Goal: Task Accomplishment & Management: Use online tool/utility

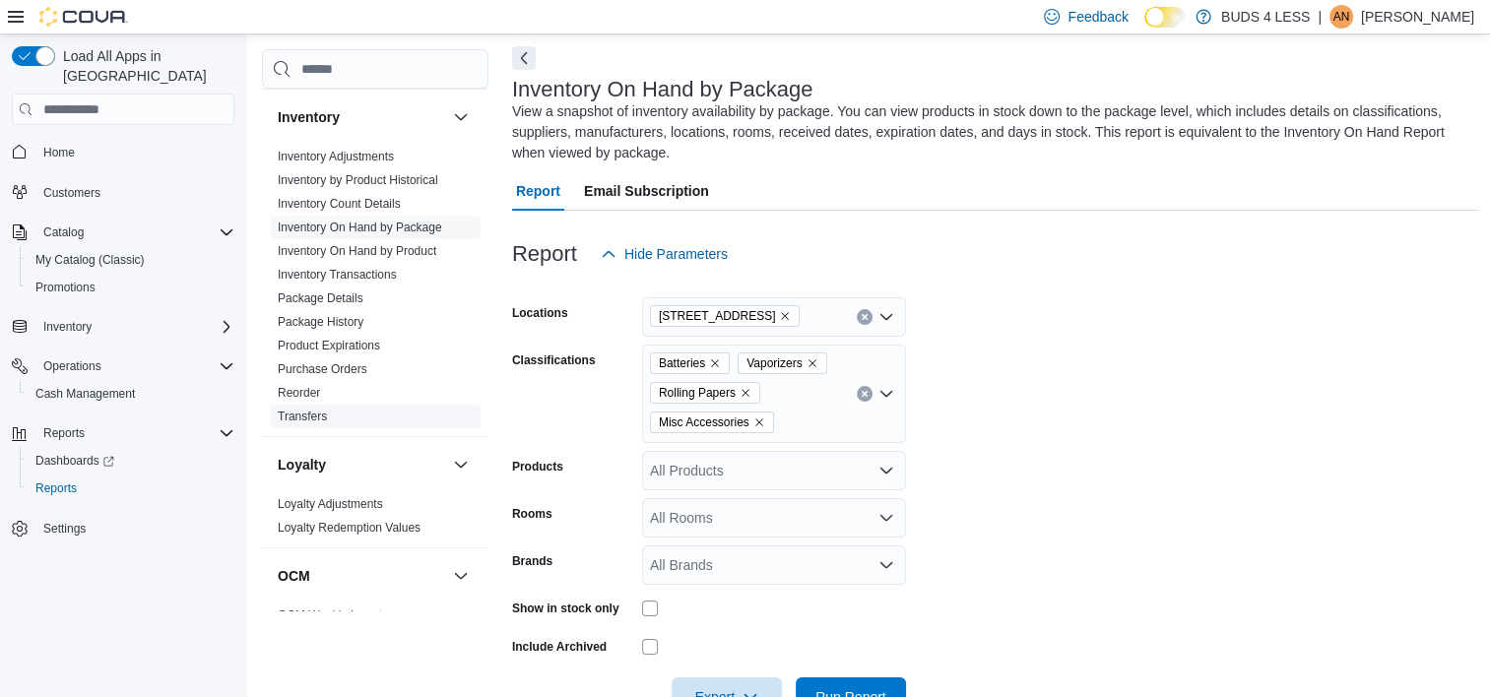
scroll to position [394, 0]
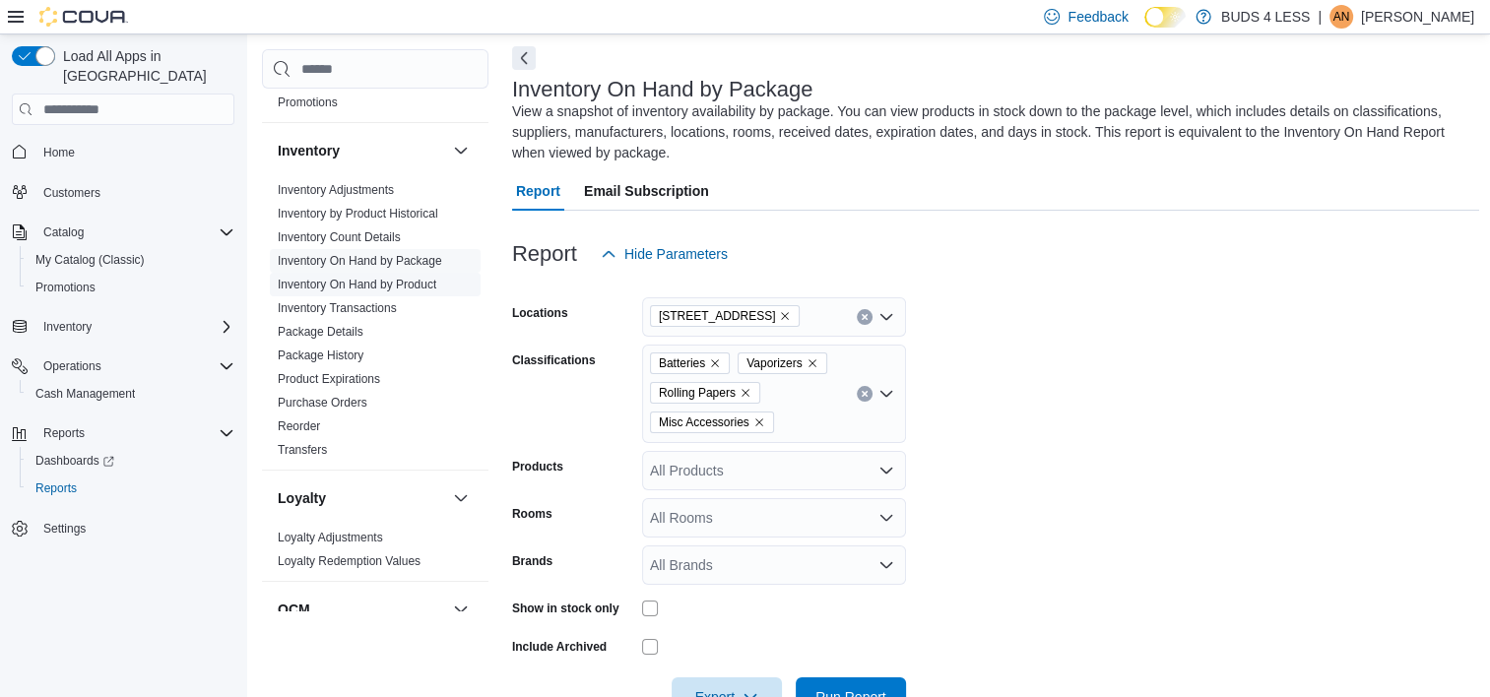
click at [419, 291] on link "Inventory On Hand by Product" at bounding box center [357, 285] width 159 height 14
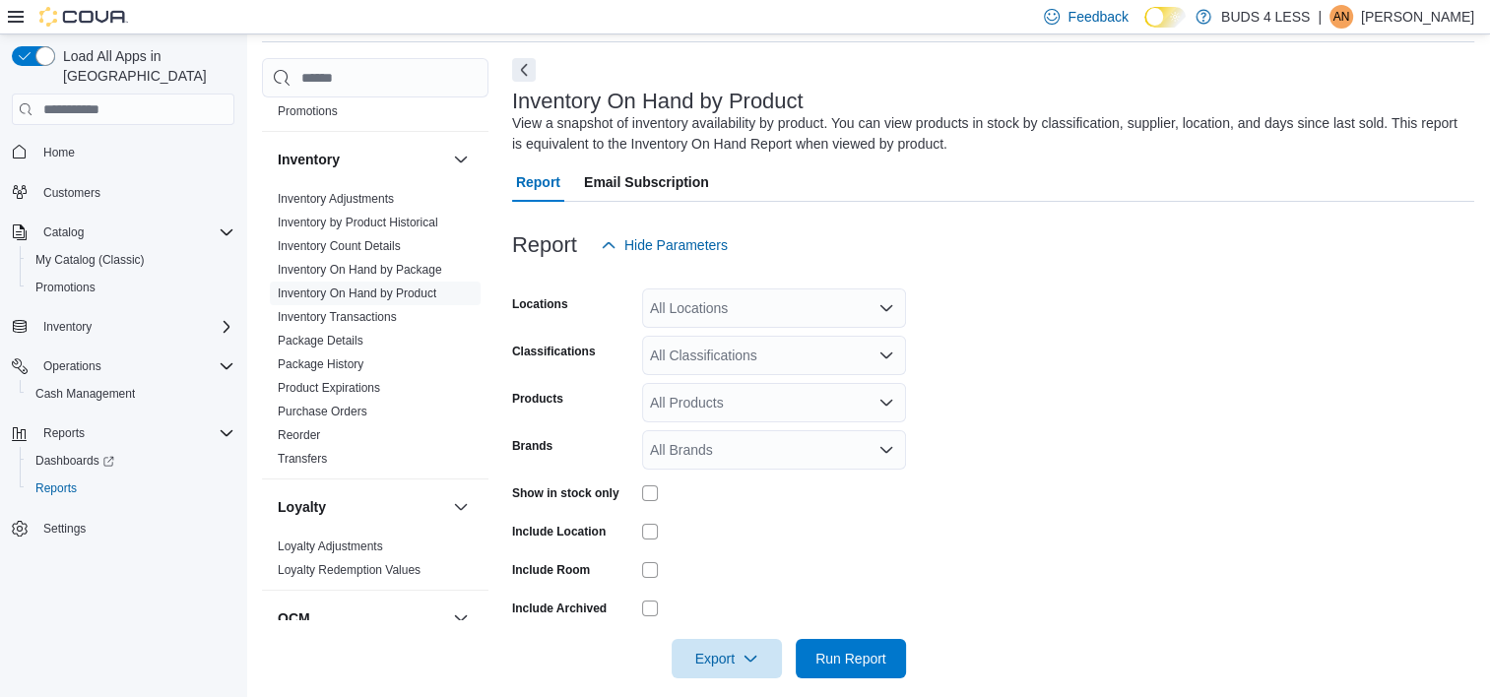
scroll to position [93, 0]
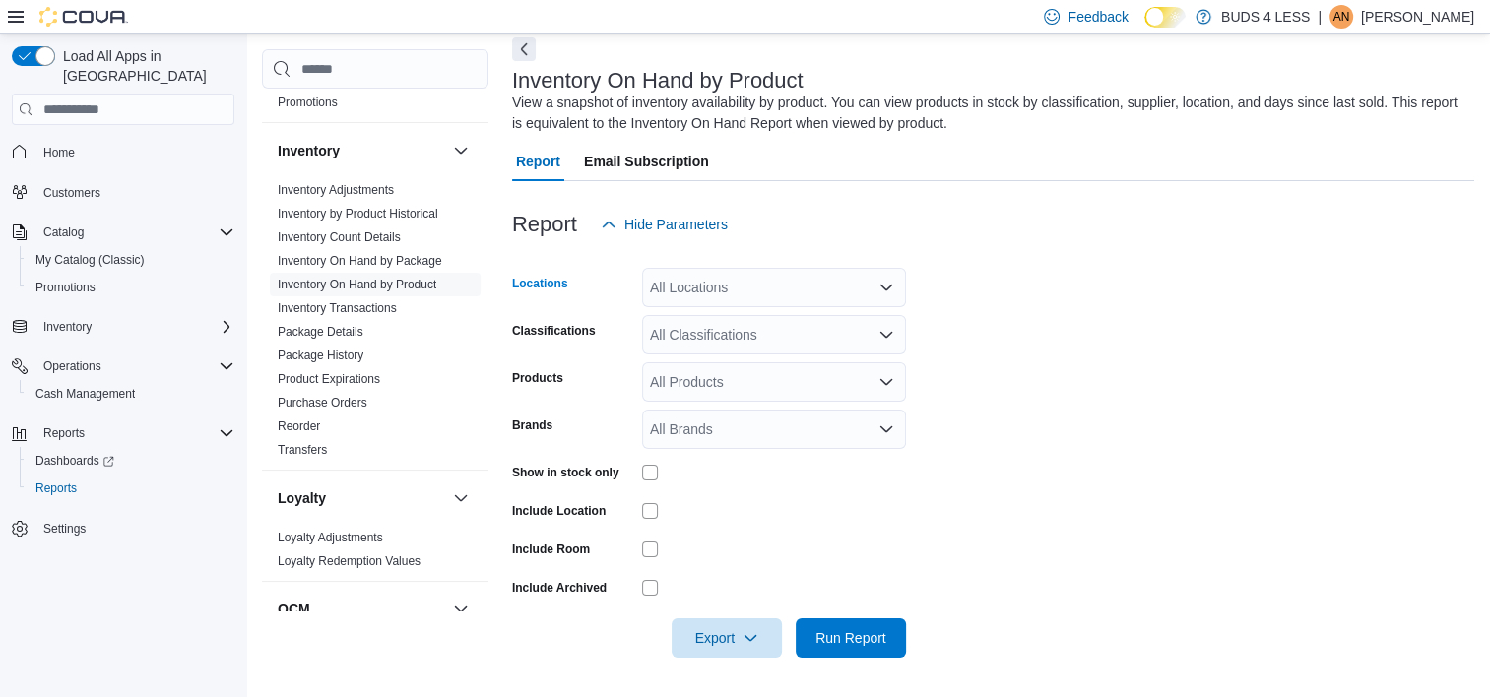
click at [700, 284] on div "All Locations" at bounding box center [774, 287] width 264 height 39
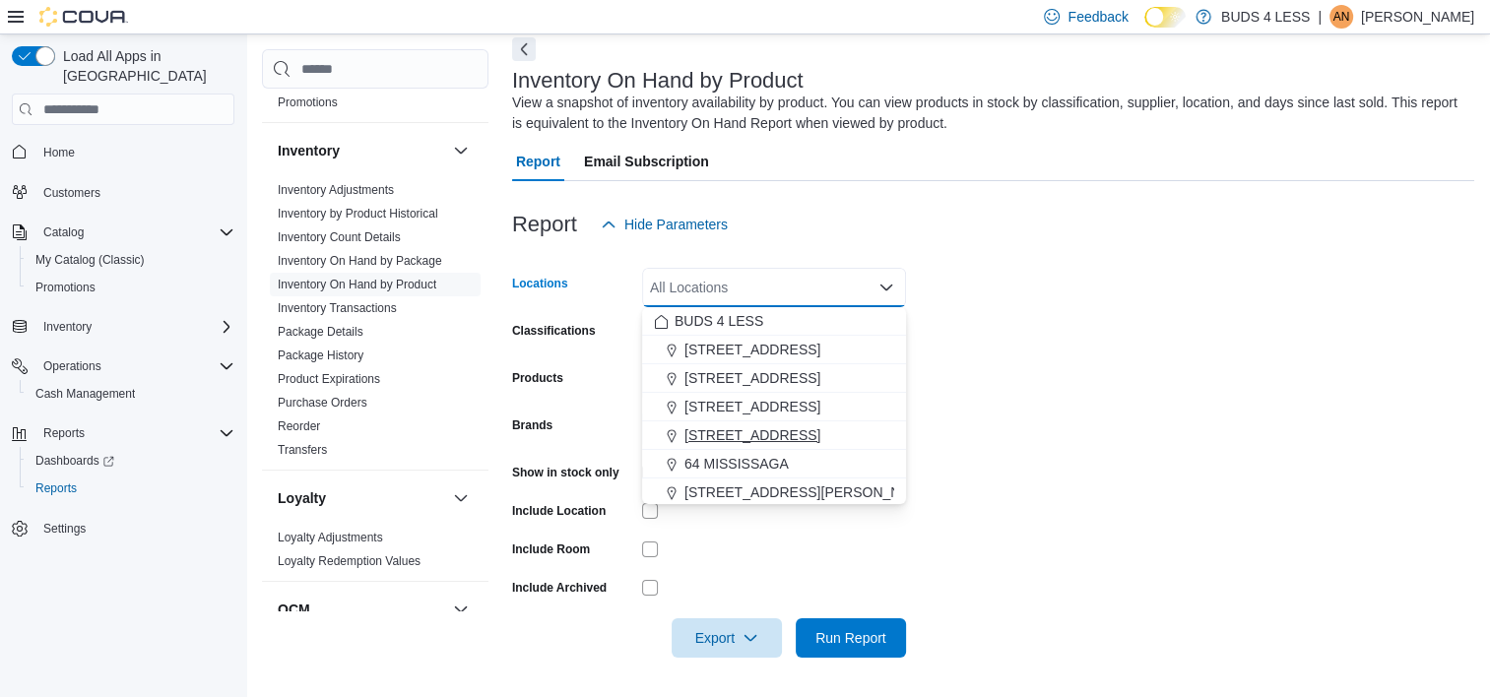
click at [756, 433] on span "[STREET_ADDRESS]" at bounding box center [752, 435] width 136 height 20
click at [1005, 417] on form "Locations [STREET_ADDRESS] Combo box. Selected. [STREET_ADDRESS]. Press Backspa…" at bounding box center [993, 451] width 962 height 414
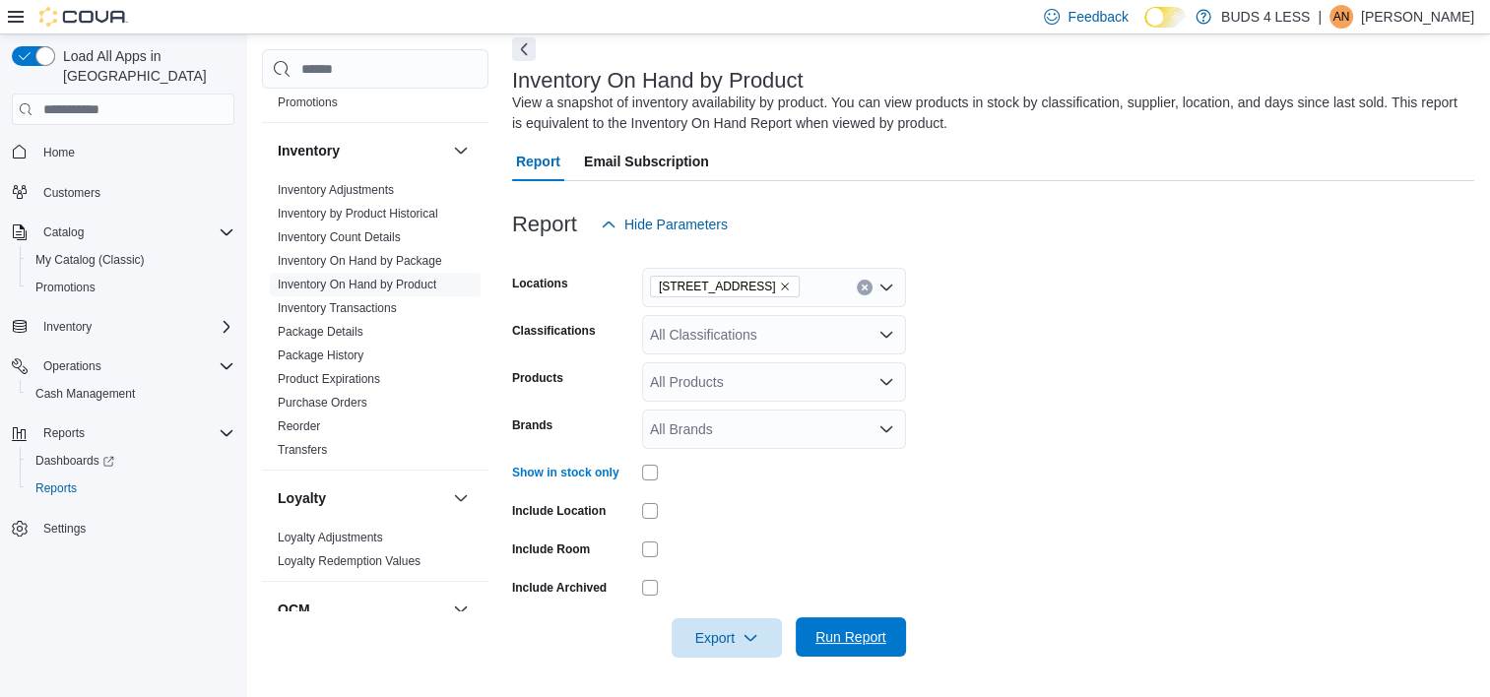
click at [833, 630] on span "Run Report" at bounding box center [850, 637] width 71 height 20
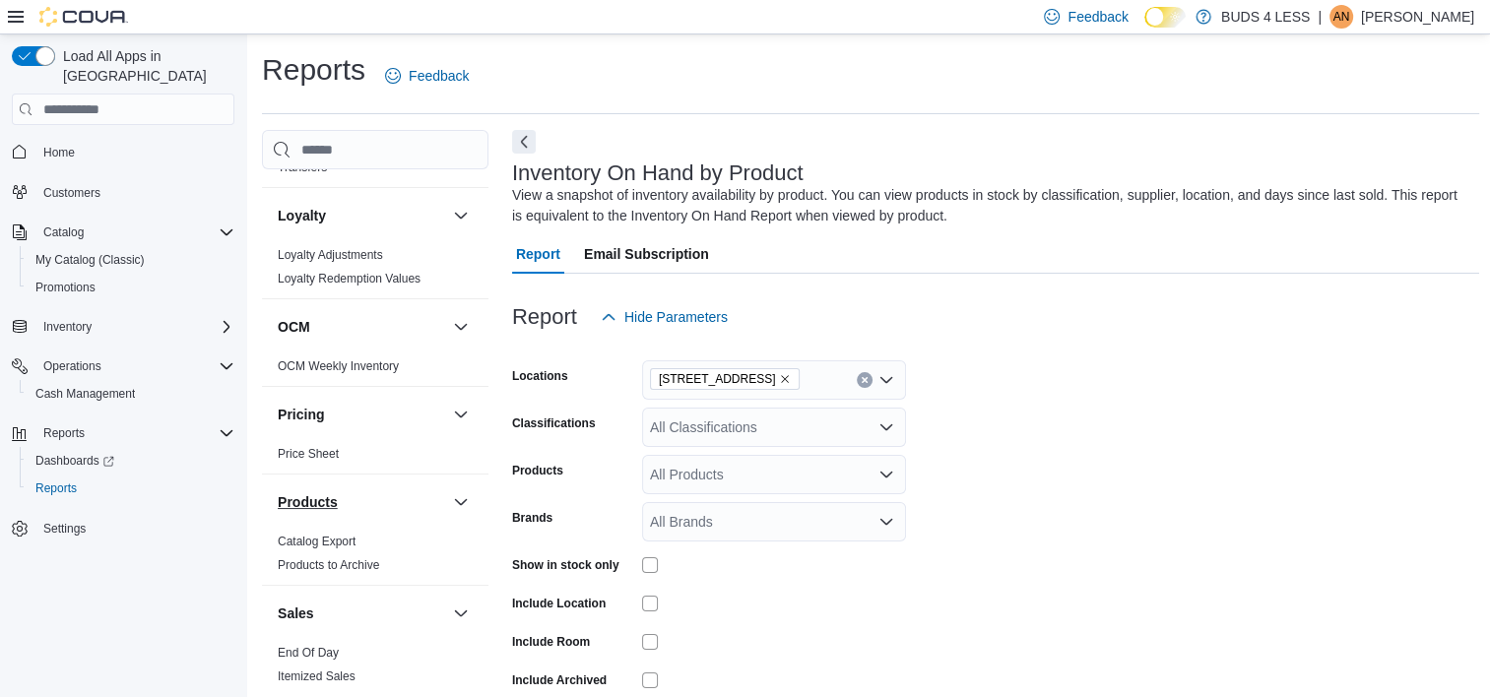
scroll to position [788, 0]
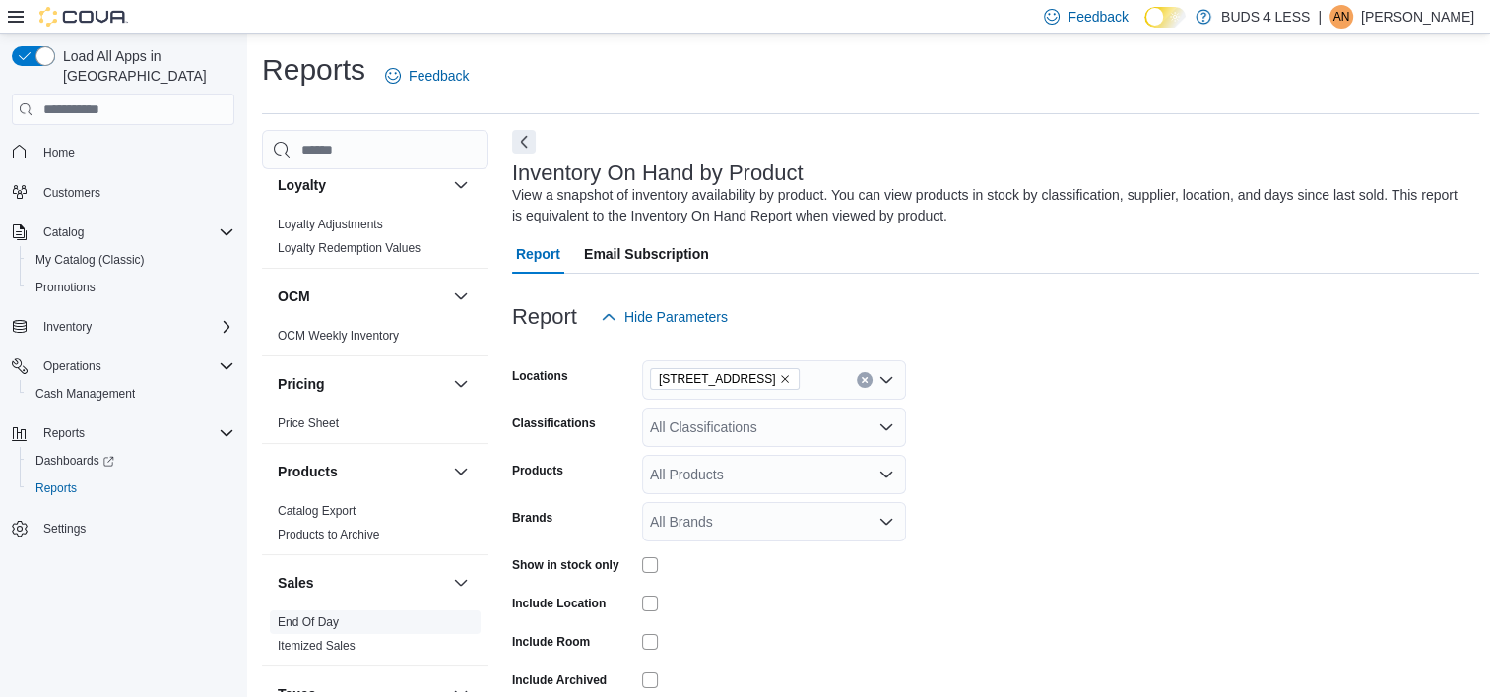
click at [339, 634] on span "End Of Day" at bounding box center [375, 622] width 211 height 24
click at [319, 629] on link "End Of Day" at bounding box center [308, 622] width 61 height 14
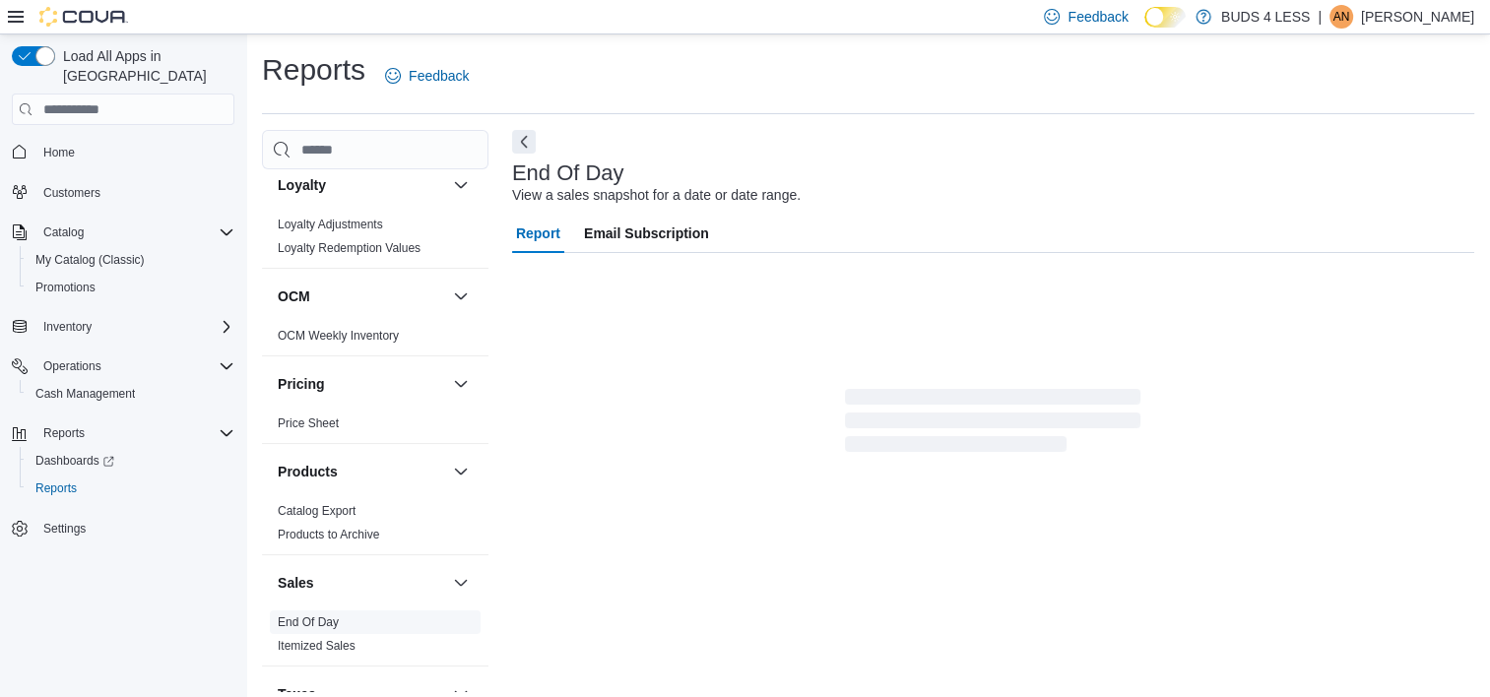
scroll to position [11, 0]
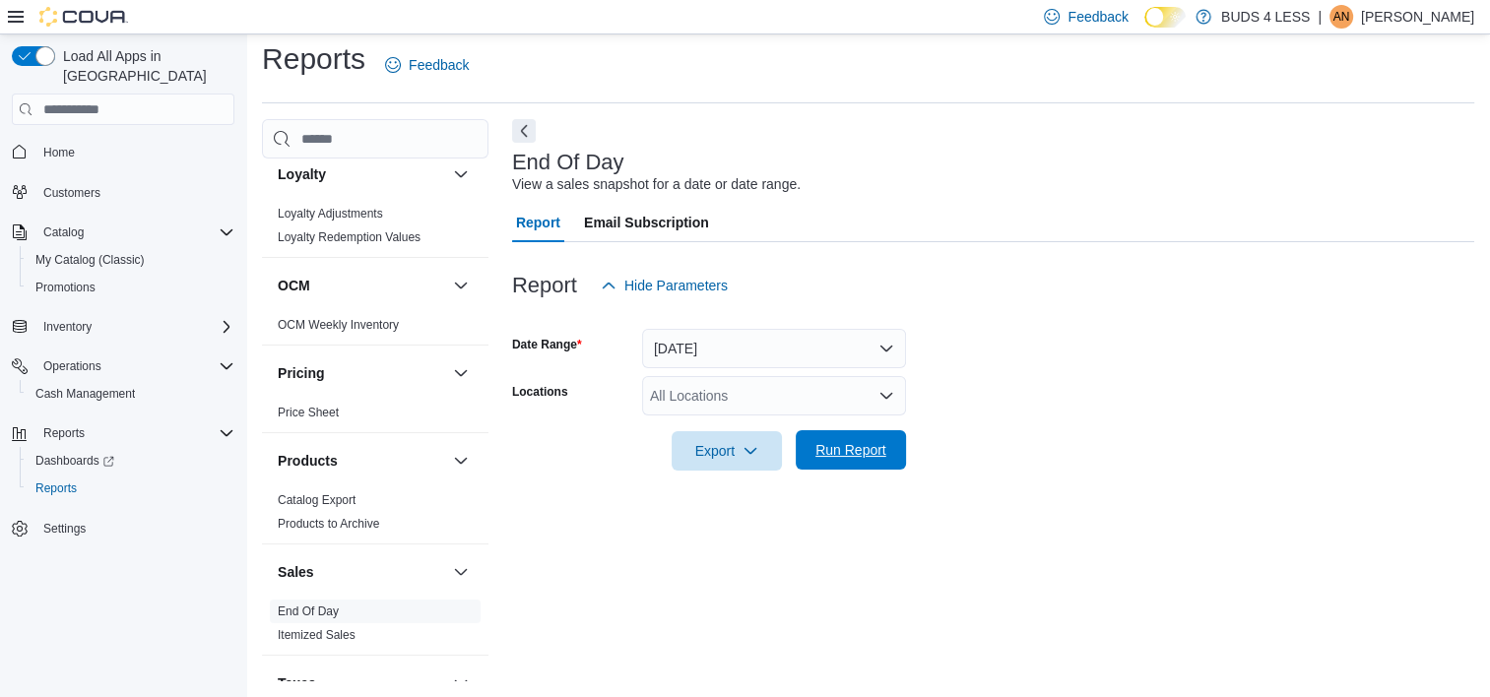
click at [827, 444] on span "Run Report" at bounding box center [850, 450] width 71 height 20
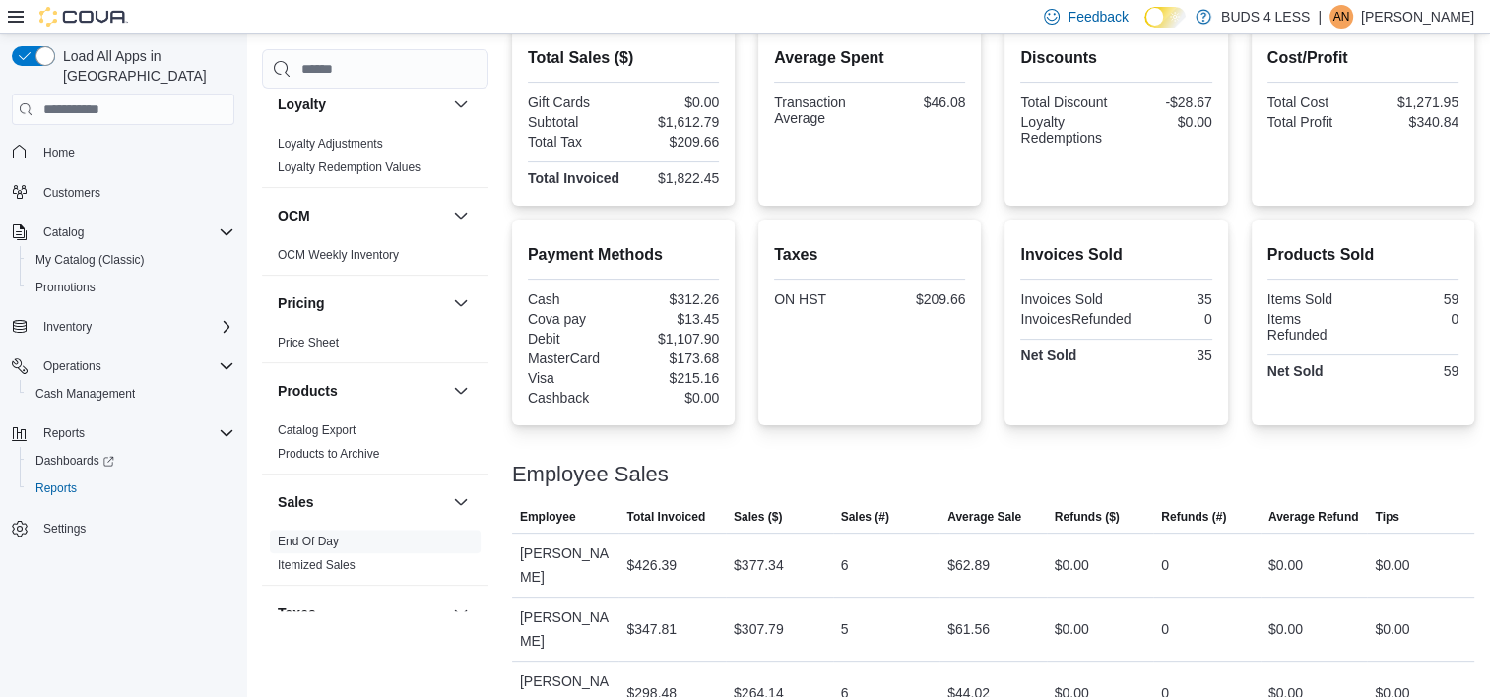
scroll to position [200, 0]
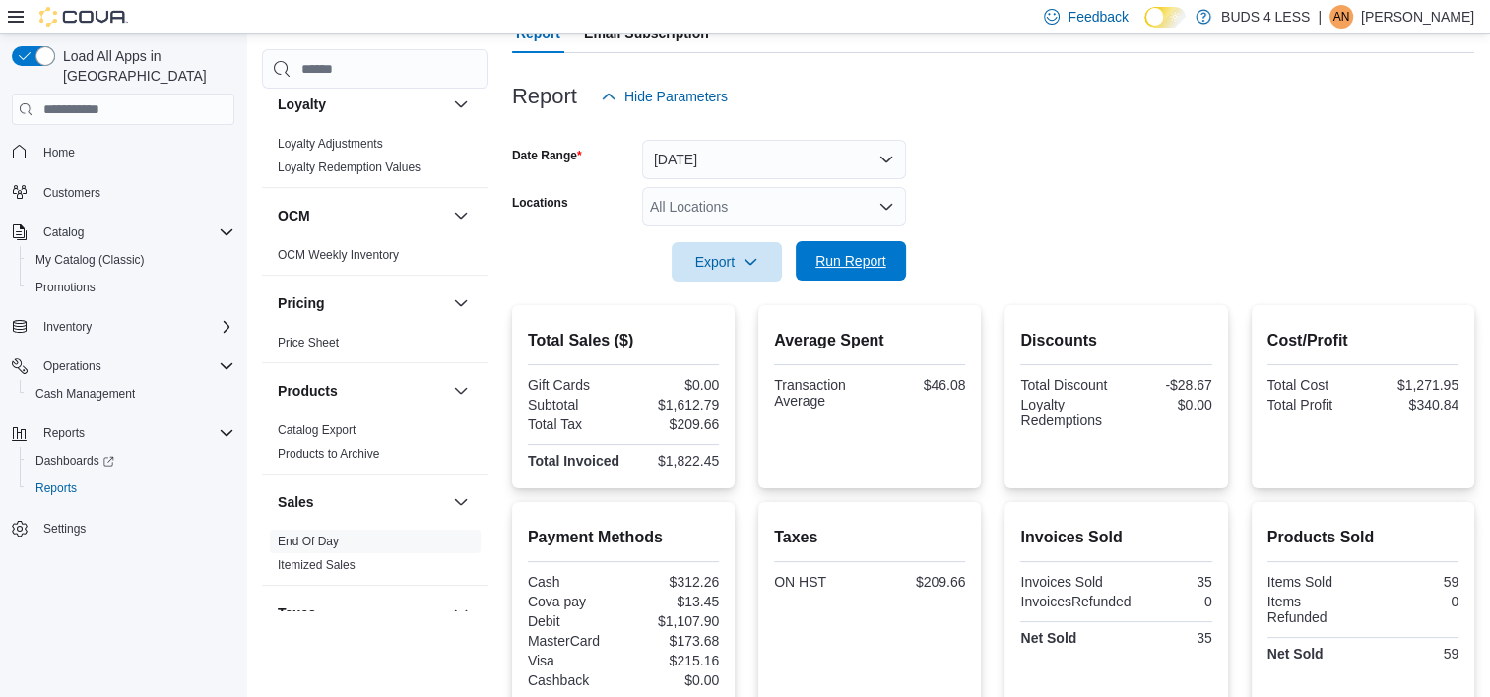
click at [855, 266] on span "Run Report" at bounding box center [850, 261] width 71 height 20
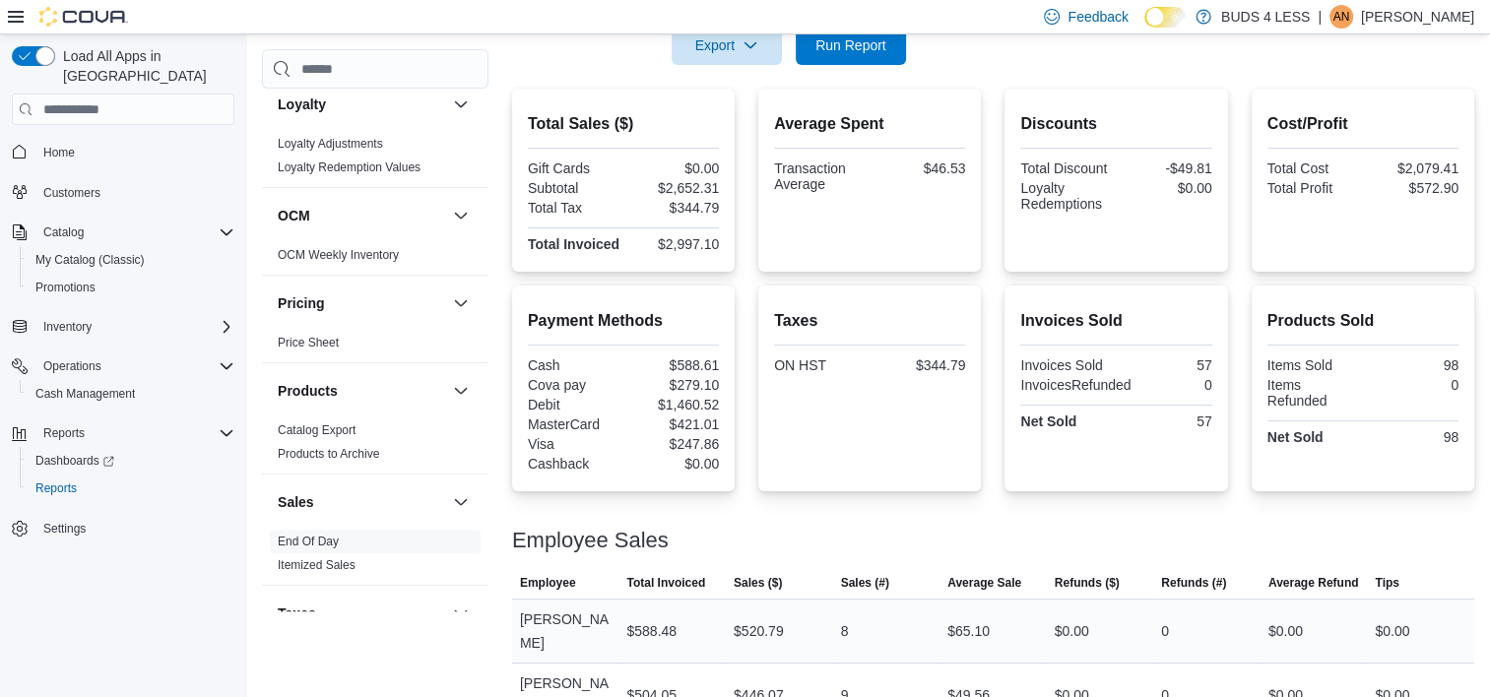
scroll to position [150, 0]
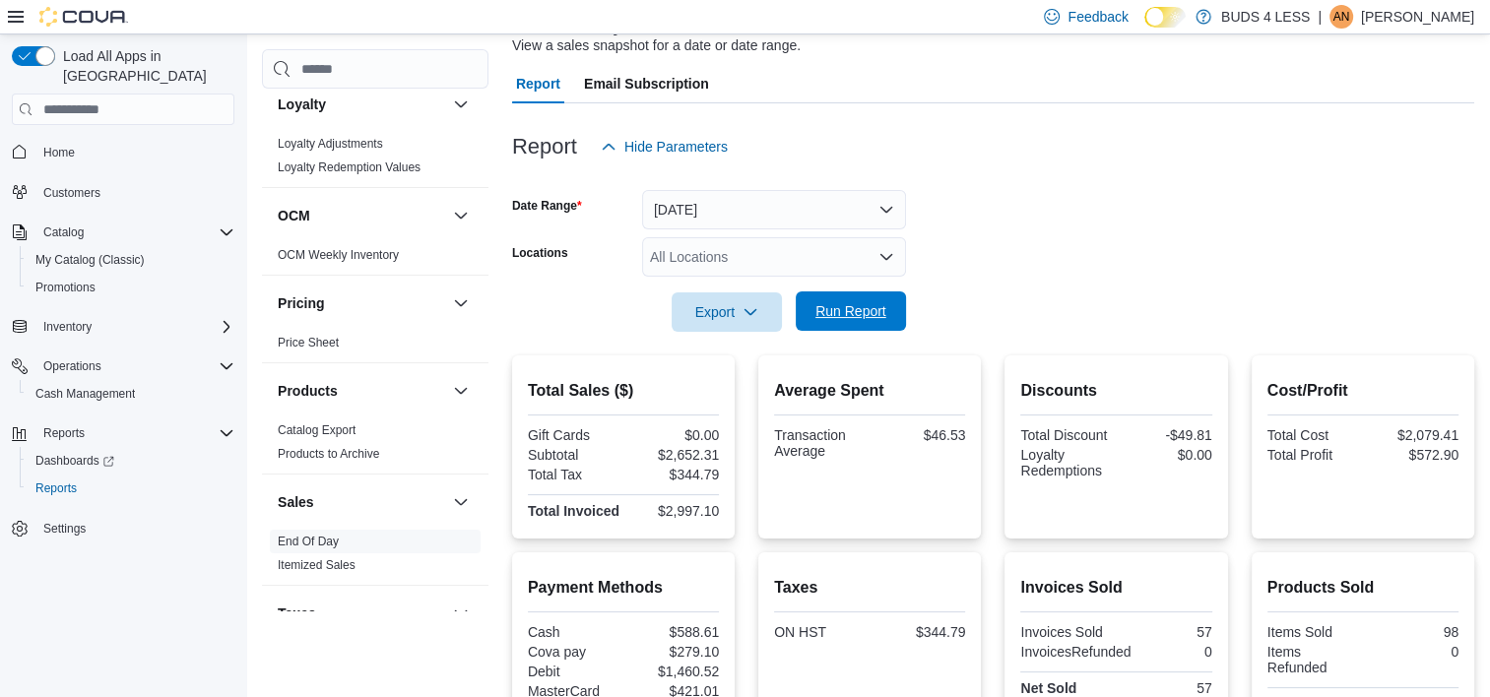
click at [838, 326] on span "Run Report" at bounding box center [850, 310] width 87 height 39
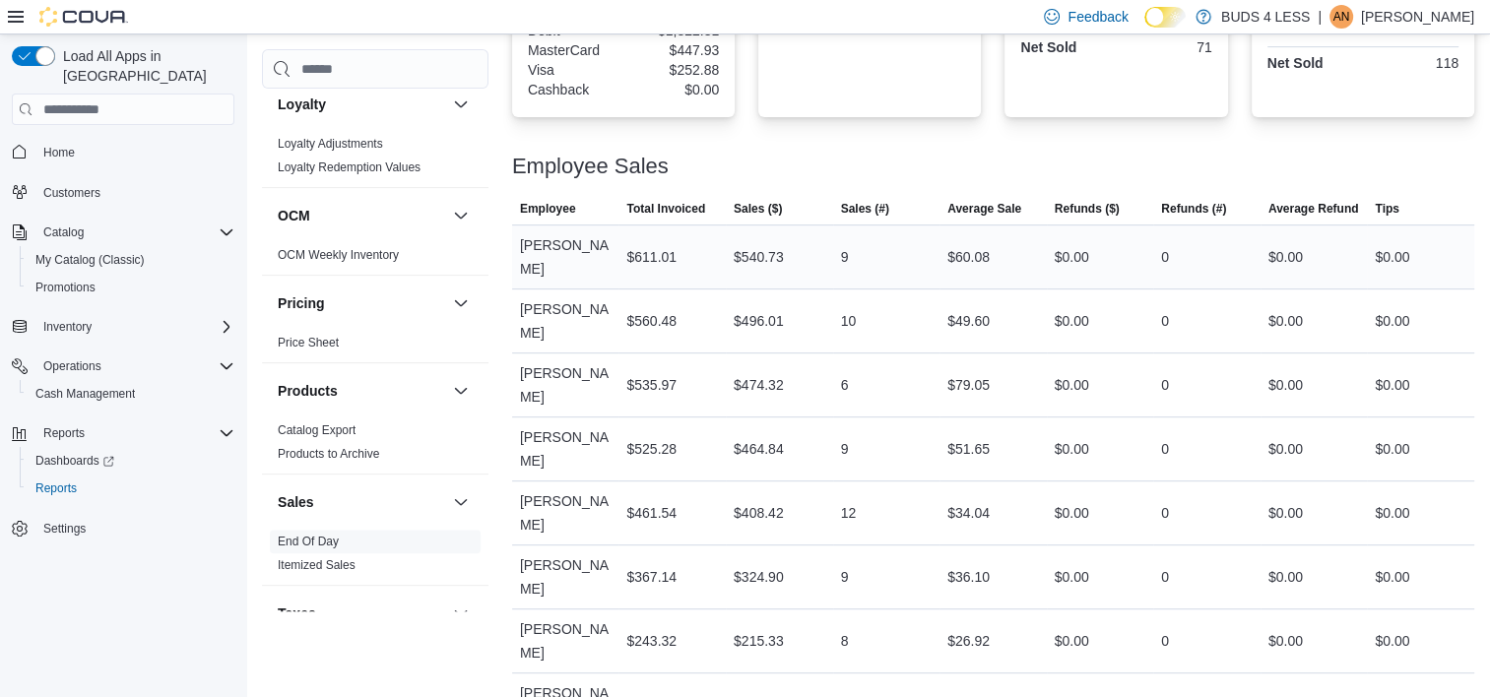
scroll to position [298, 0]
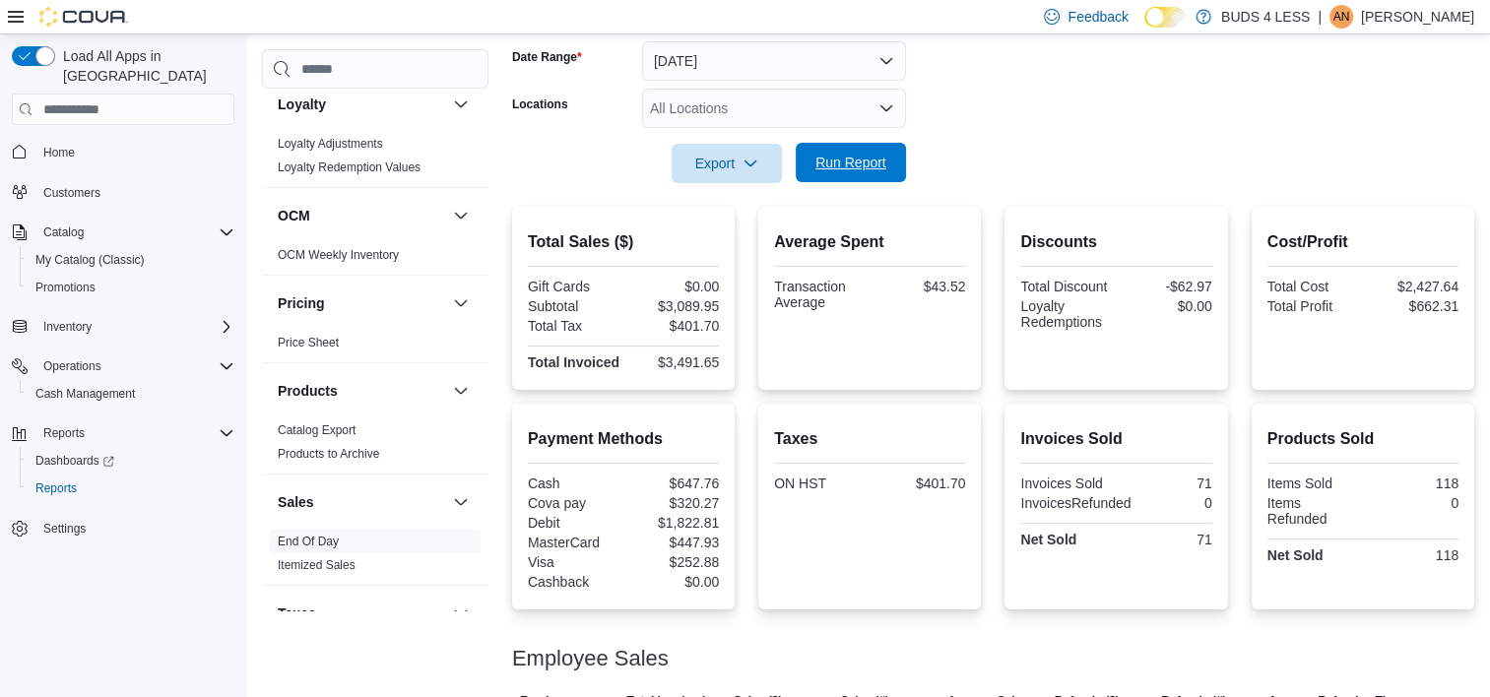
click at [820, 167] on span "Run Report" at bounding box center [850, 163] width 71 height 20
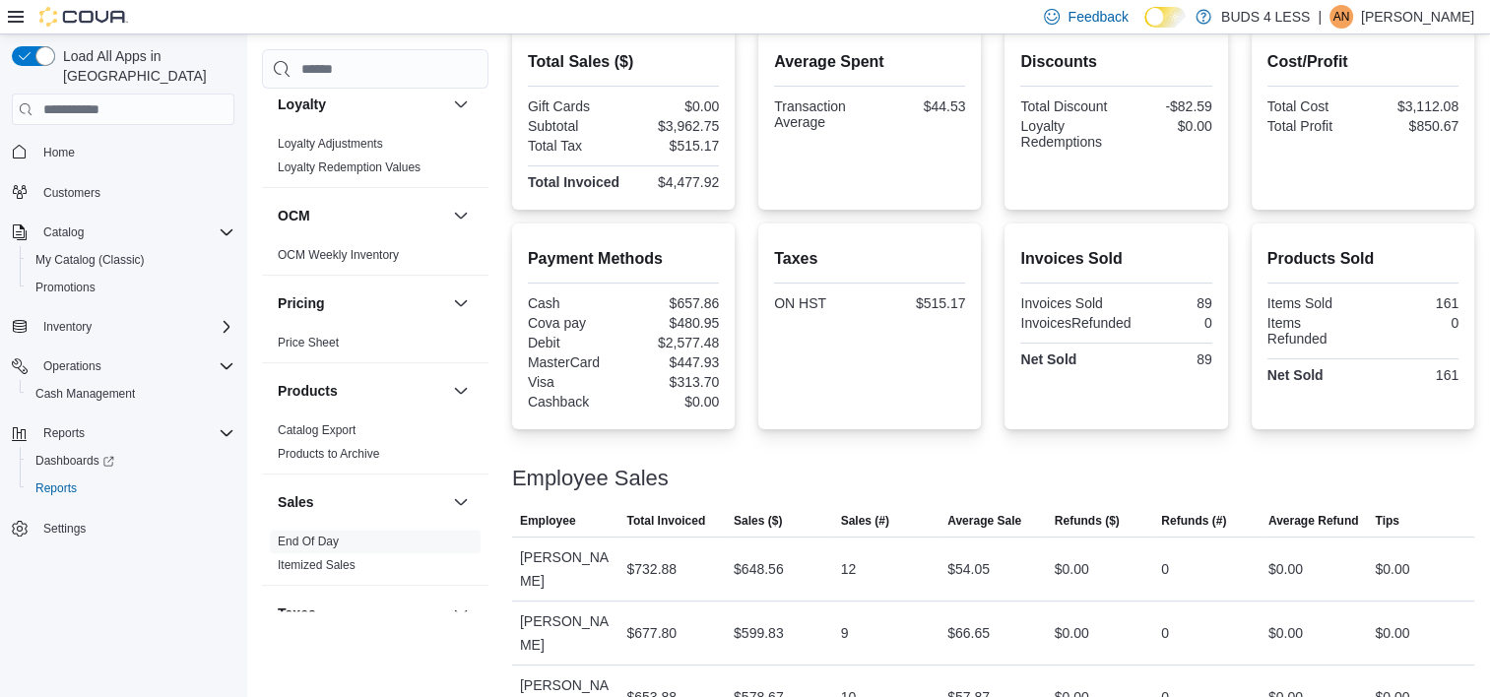
scroll to position [492, 0]
